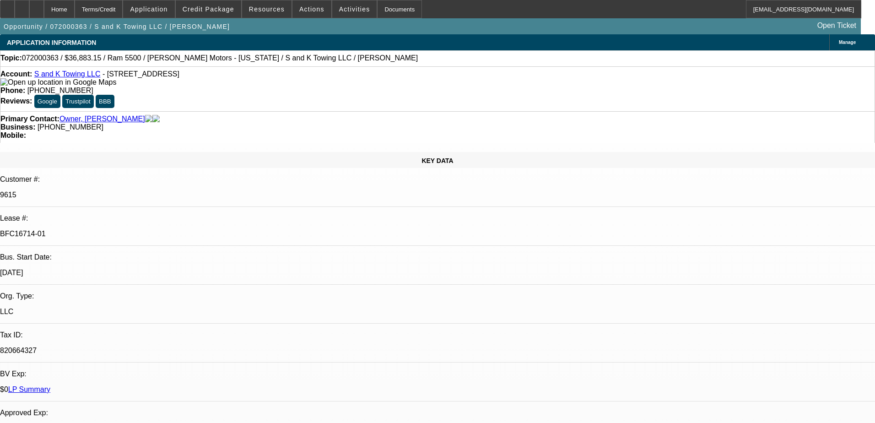
select select "0"
select select "6"
select select "0"
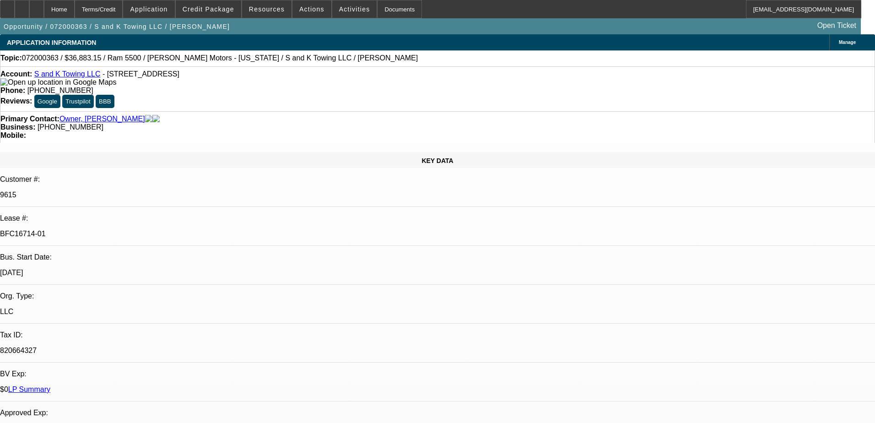
select select "0"
select select "6"
select select "0"
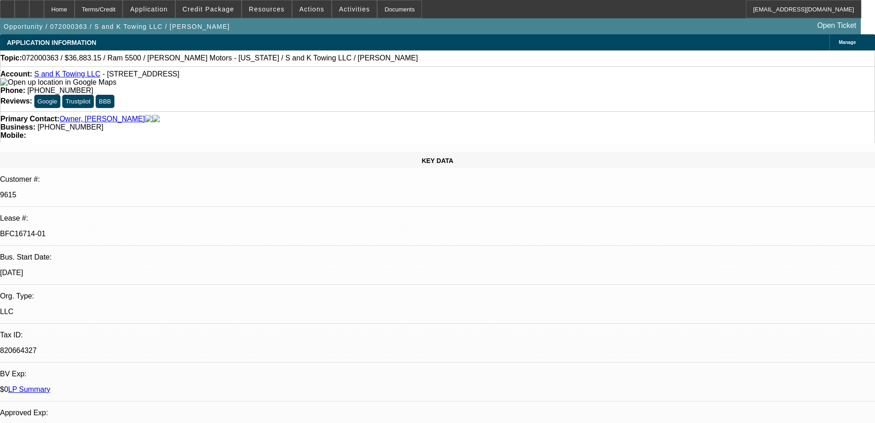
select select "0"
select select "6"
select select "0"
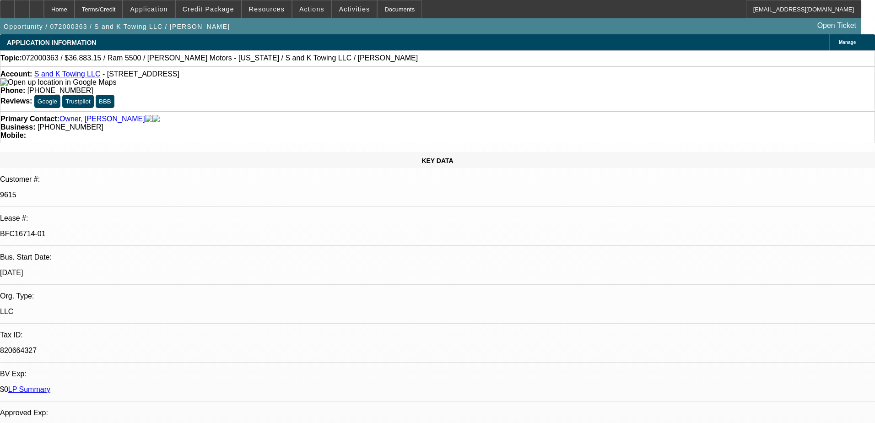
select select "6"
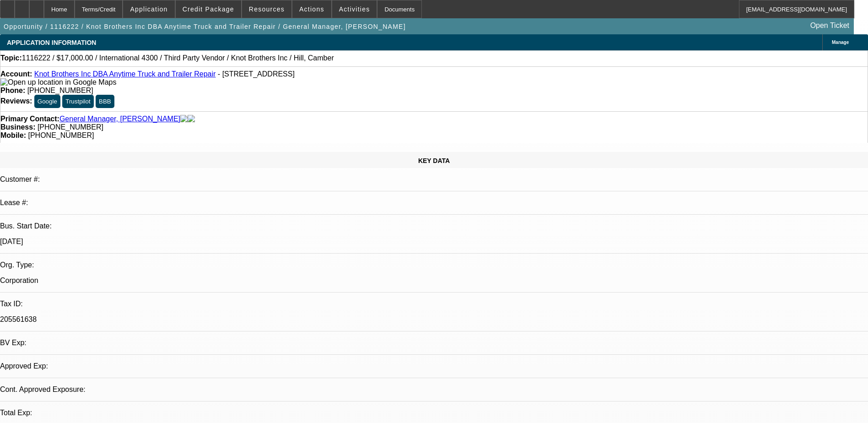
select select "0"
select select "2"
select select "0"
select select "2"
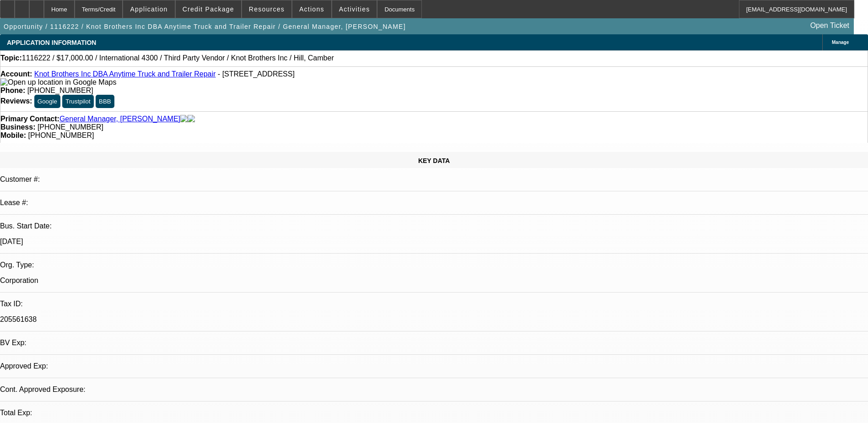
select select "0"
select select "2"
select select "0.1"
select select "1"
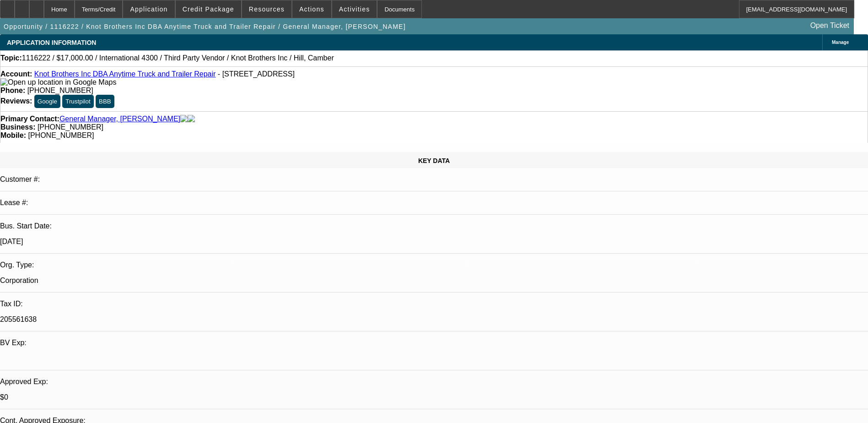
select select "2"
select select "6"
select select "1"
select select "2"
select select "6"
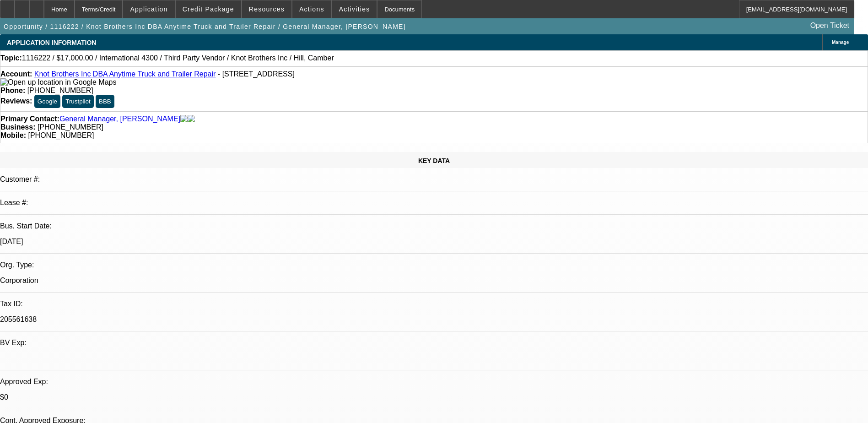
select select "1"
select select "2"
select select "4"
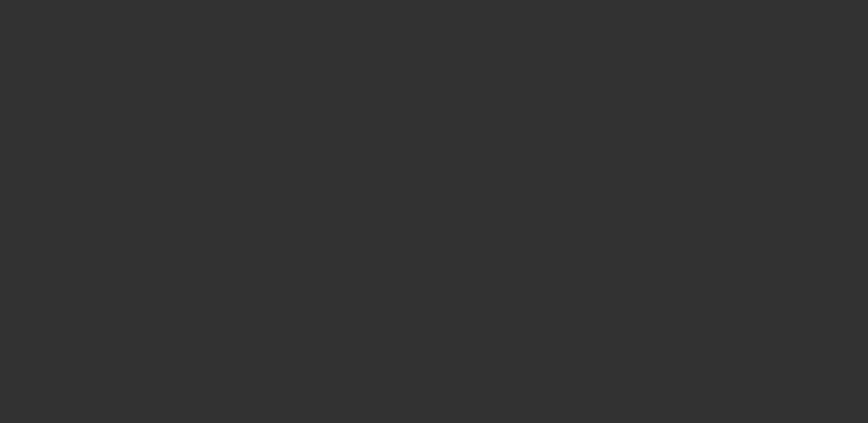
select select "0"
select select "3"
select select "0"
select select "6"
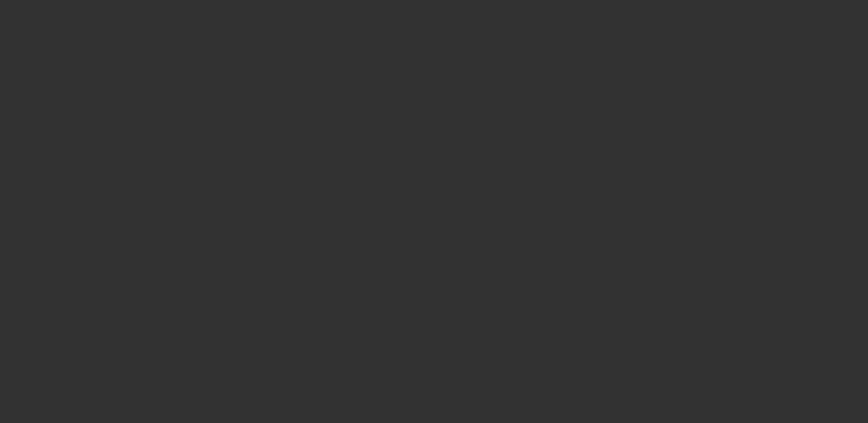
select select "0"
select select "6"
select select "0"
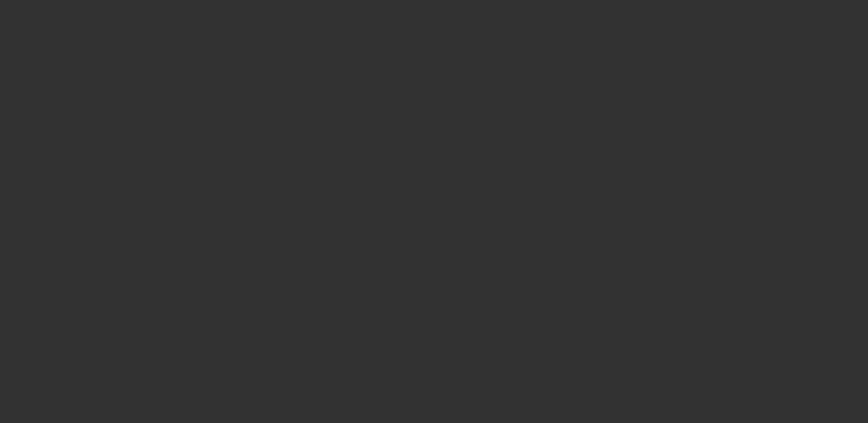
select select "0"
select select "6"
select select "0"
select select "2"
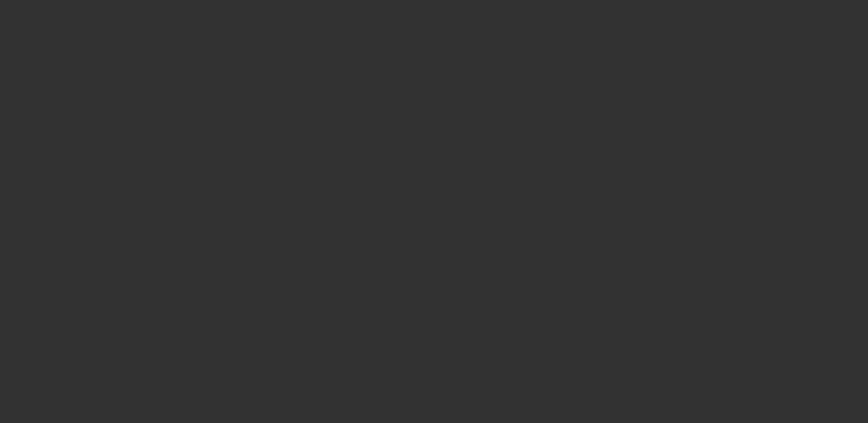
select select "2"
select select "0"
select select "6"
